Goal: Find contact information

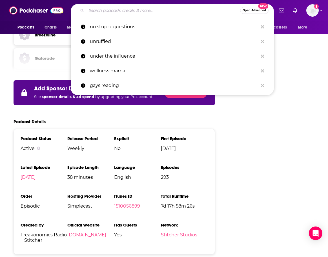
type input "Refamulating"
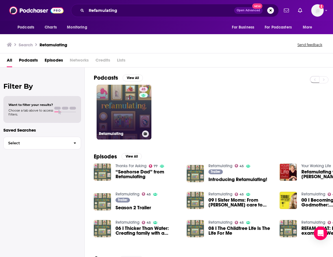
click at [137, 92] on link "45 Refamulating" at bounding box center [123, 112] width 55 height 55
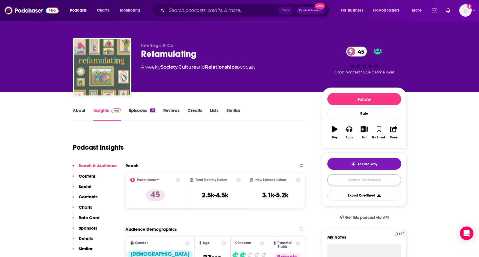
click at [328, 180] on link "Contact This Podcast" at bounding box center [365, 179] width 74 height 11
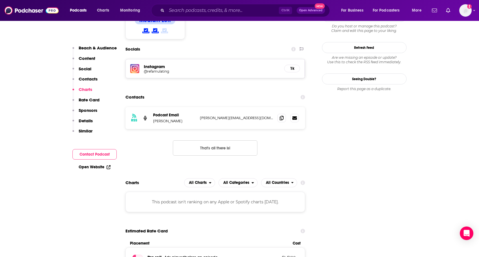
scroll to position [458, 0]
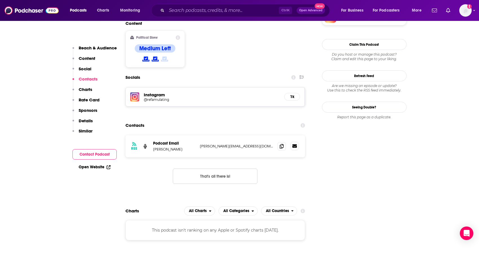
click at [296, 144] on icon at bounding box center [295, 146] width 5 height 5
